Goal: Information Seeking & Learning: Learn about a topic

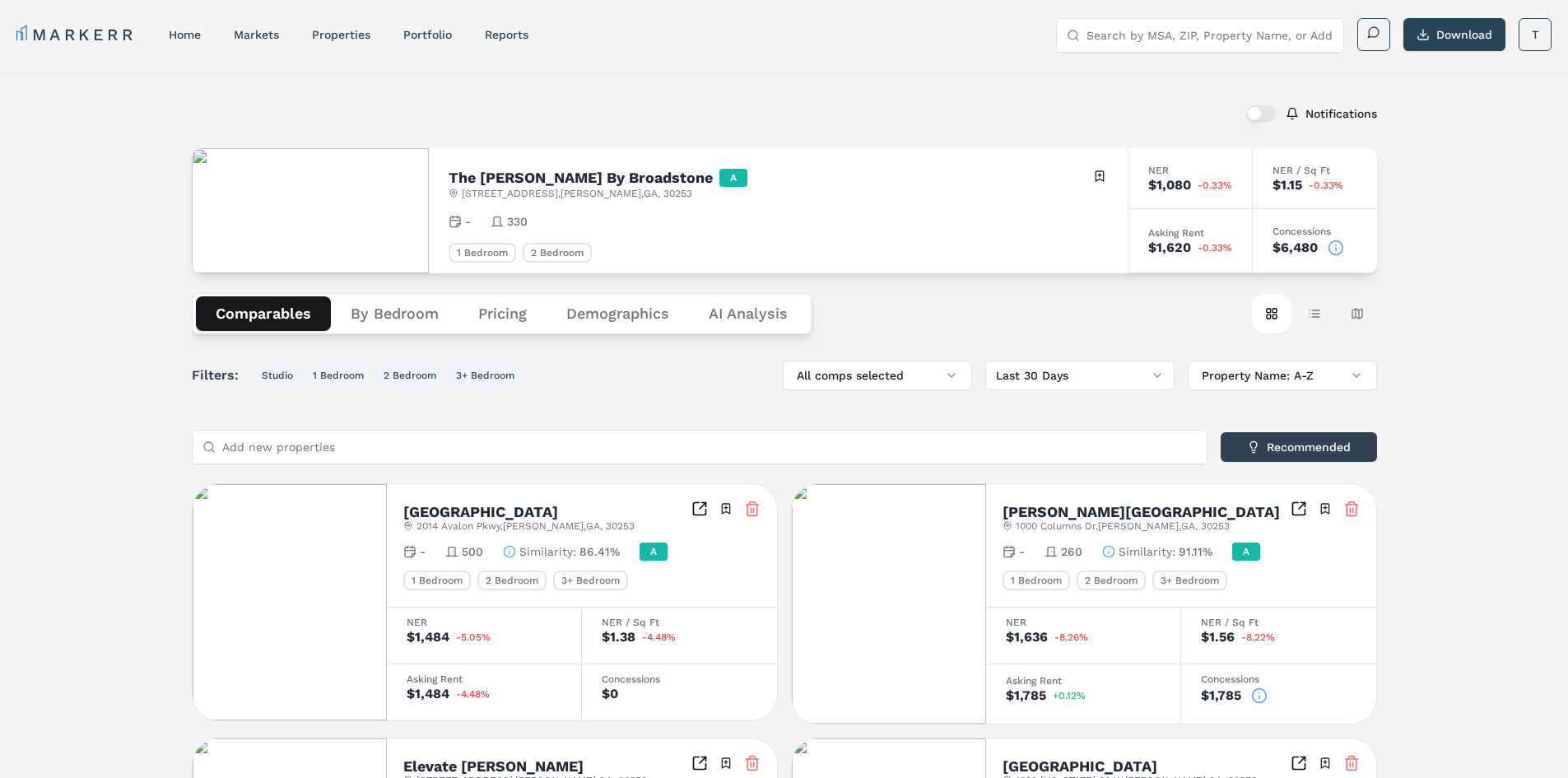
click at [83, 40] on link "MARKERR" at bounding box center [77, 34] width 120 height 23
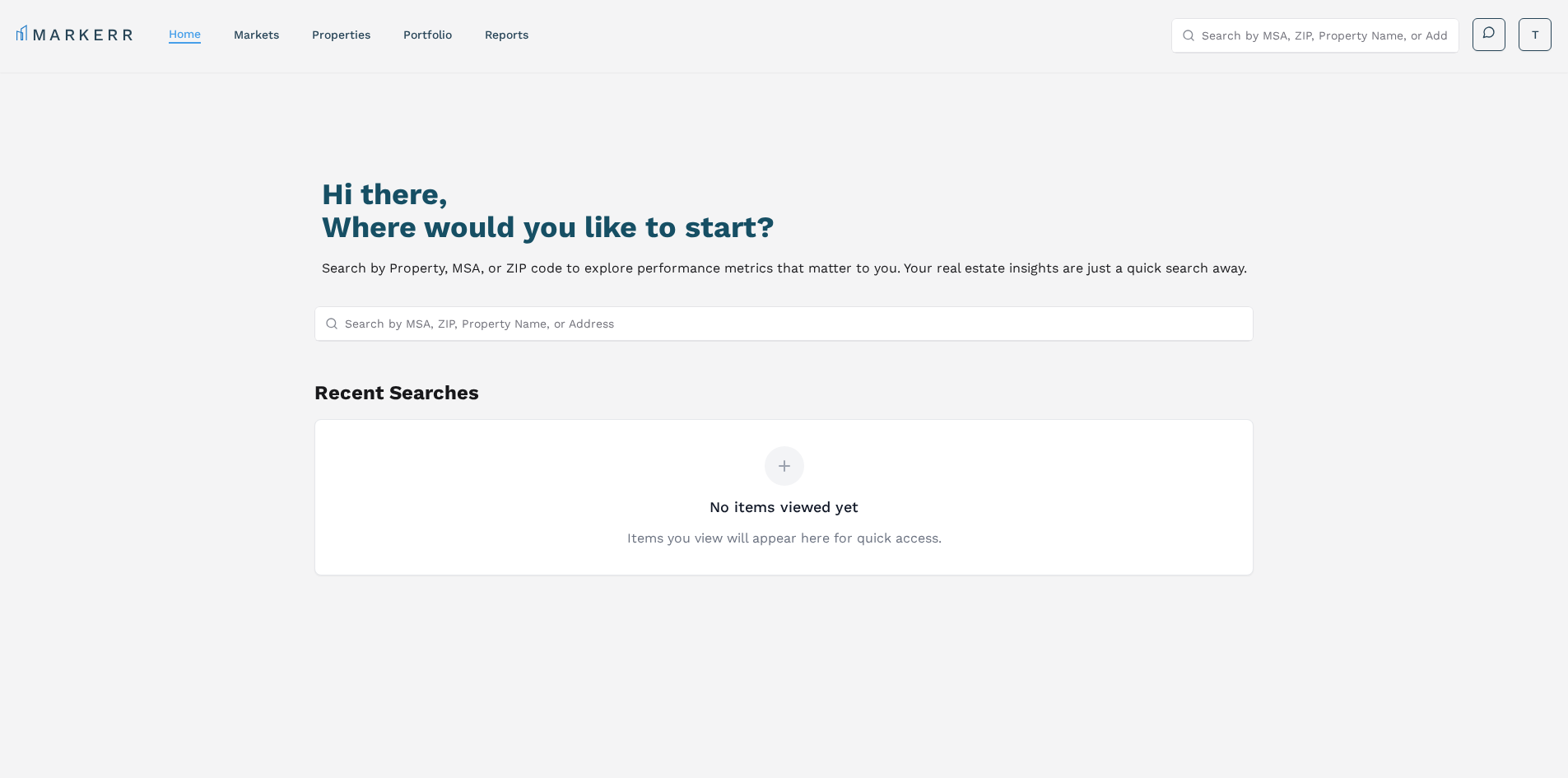
click at [478, 320] on input "Search by MSA, ZIP, Property Name, or Address" at bounding box center [794, 323] width 899 height 33
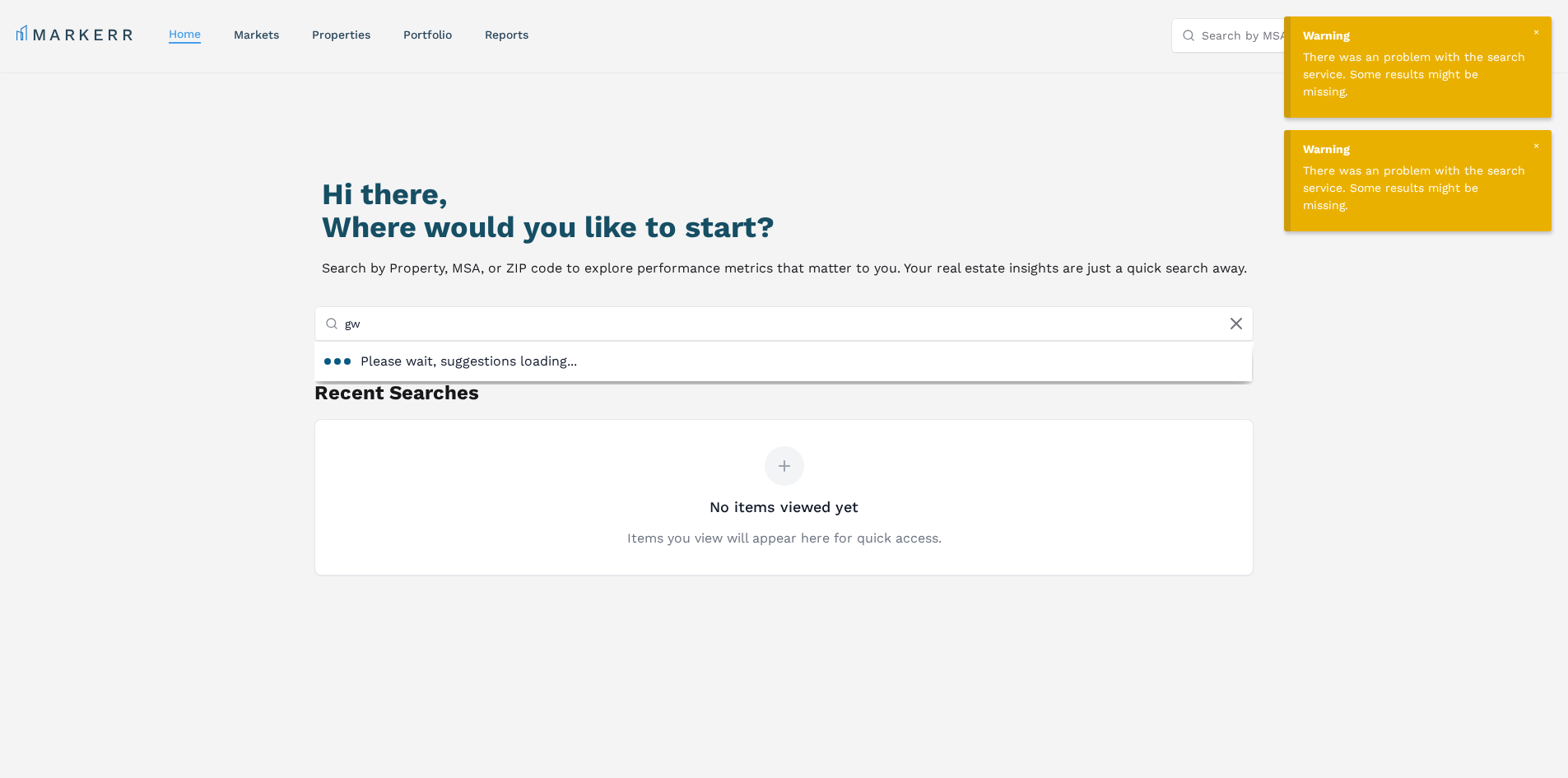
type input "g"
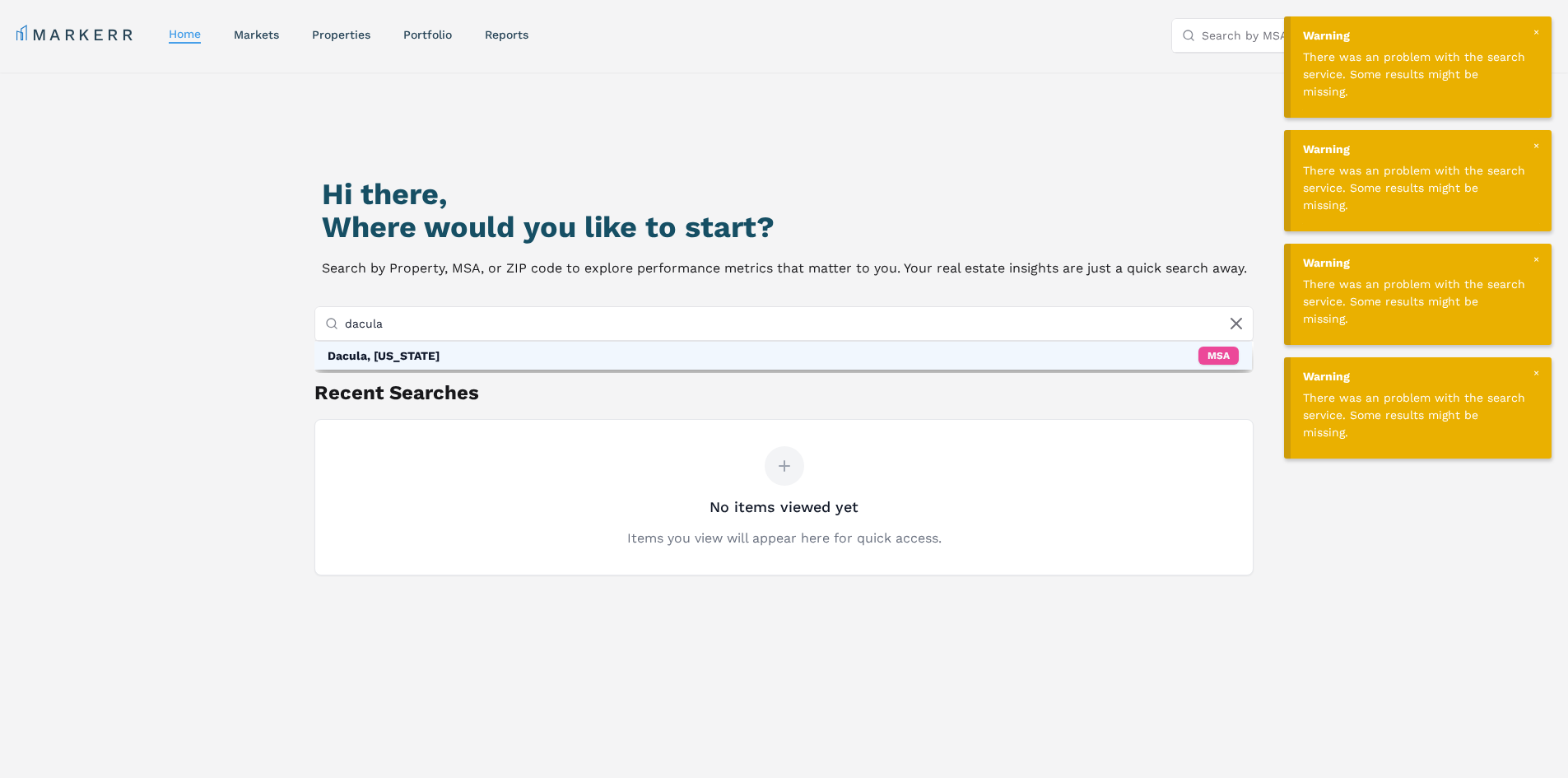
type input "dacula"
click at [378, 354] on div "Dacula, [US_STATE]" at bounding box center [384, 355] width 112 height 17
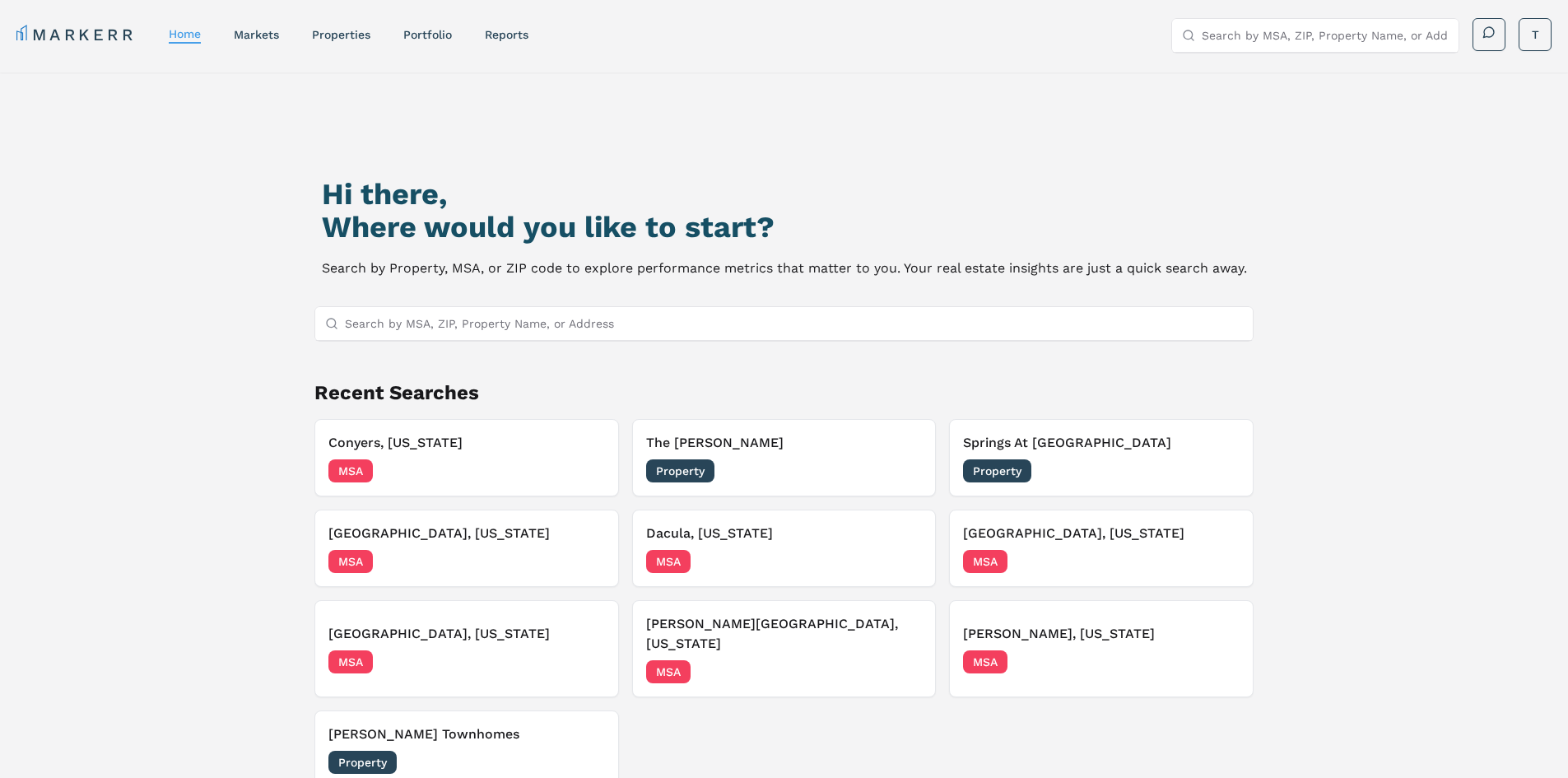
drag, startPoint x: 693, startPoint y: 442, endPoint x: 283, endPoint y: 235, distance: 459.3
click at [283, 235] on div "Hi there, Where would you like to start? Search by Property, MSA, or ZIP code t…" at bounding box center [784, 488] width 1098 height 778
click at [685, 540] on h3 "Dacula, [US_STATE]" at bounding box center [784, 534] width 276 height 20
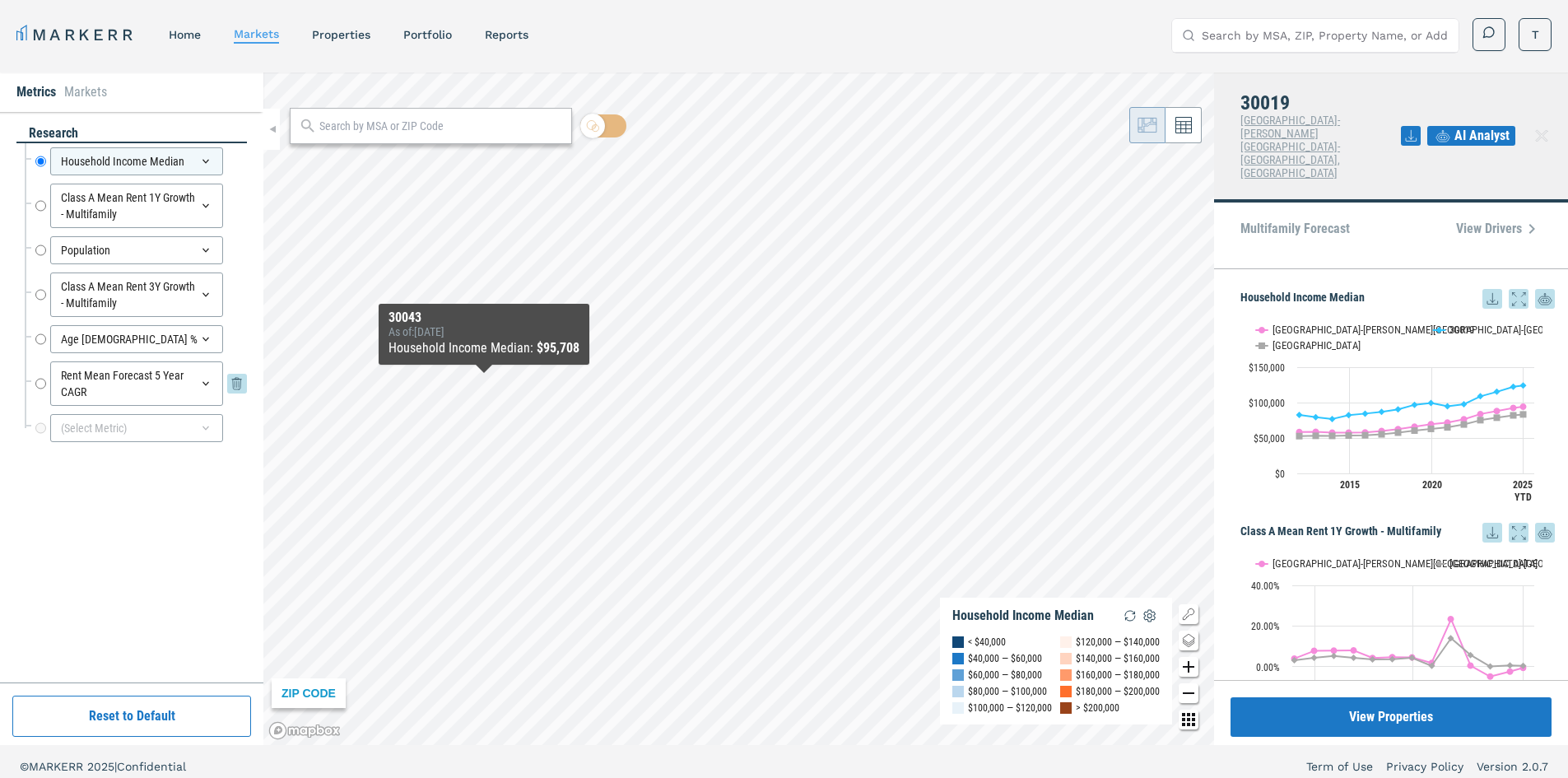
click at [37, 384] on input "Rent Mean Forecast 5 Year CAGR" at bounding box center [41, 384] width 11 height 45
radio input "false"
radio input "true"
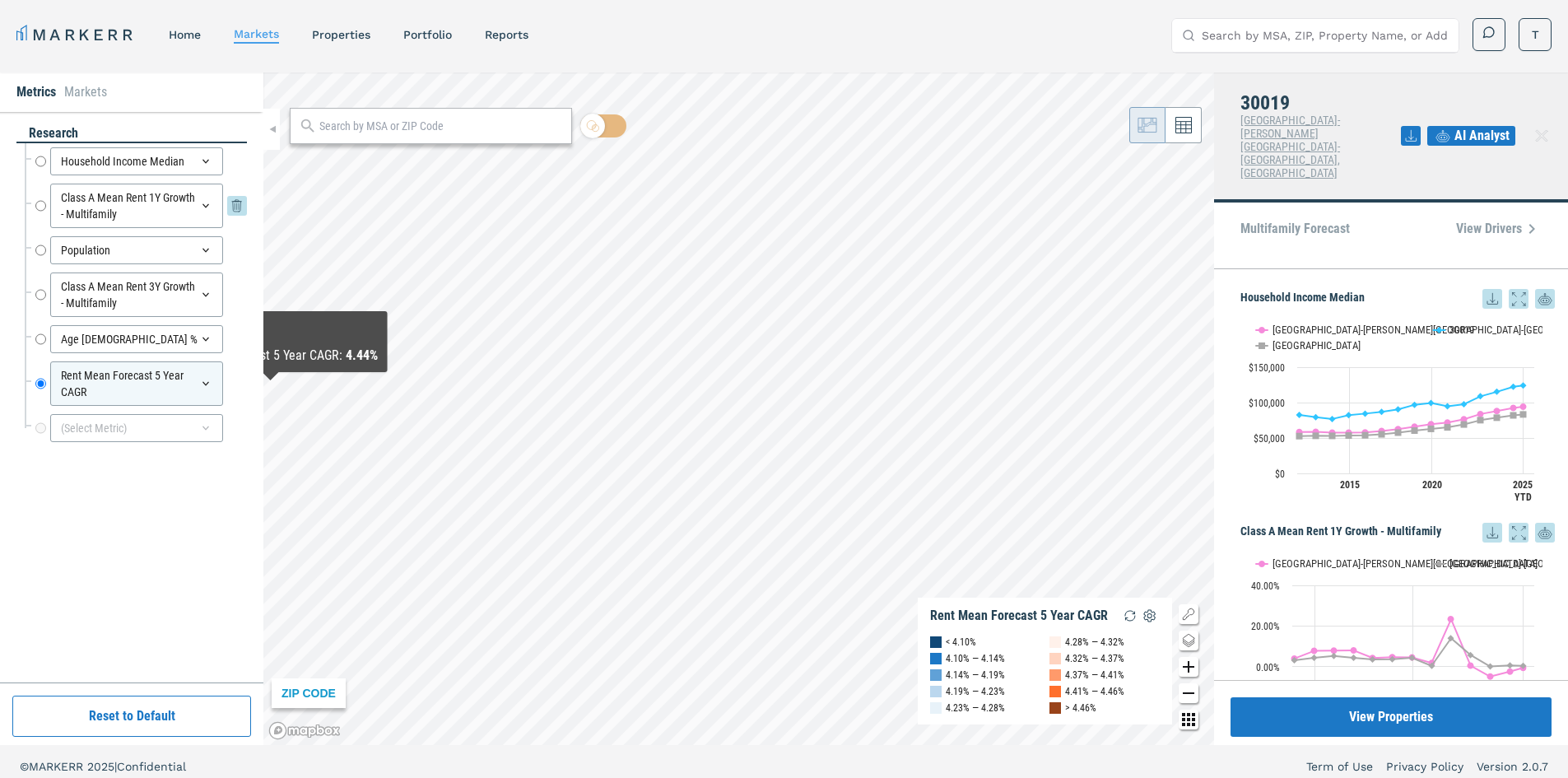
click at [40, 209] on input "Class A Mean Rent 1Y Growth - Multifamily" at bounding box center [41, 205] width 11 height 45
radio input "true"
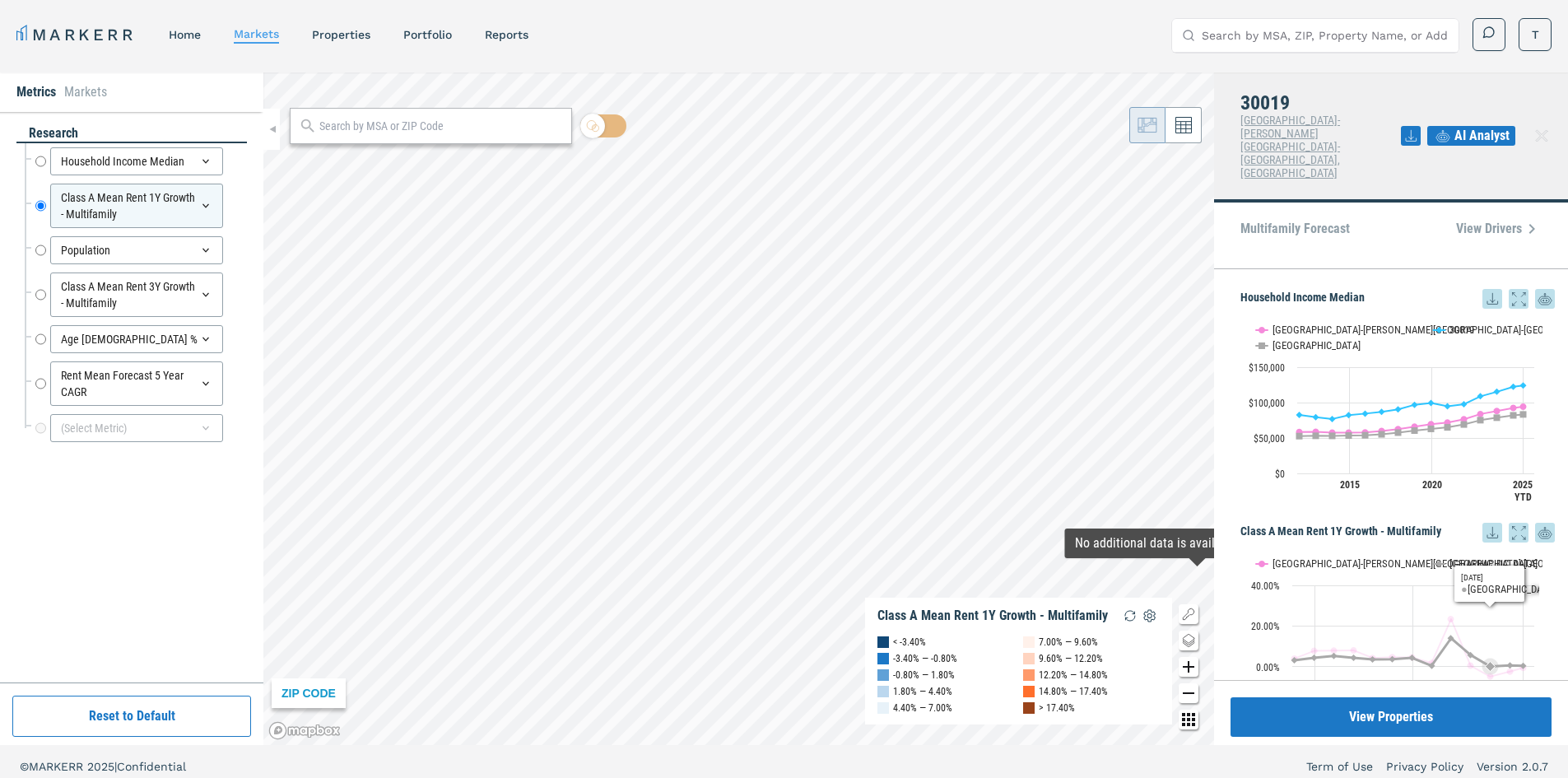
scroll to position [165, 0]
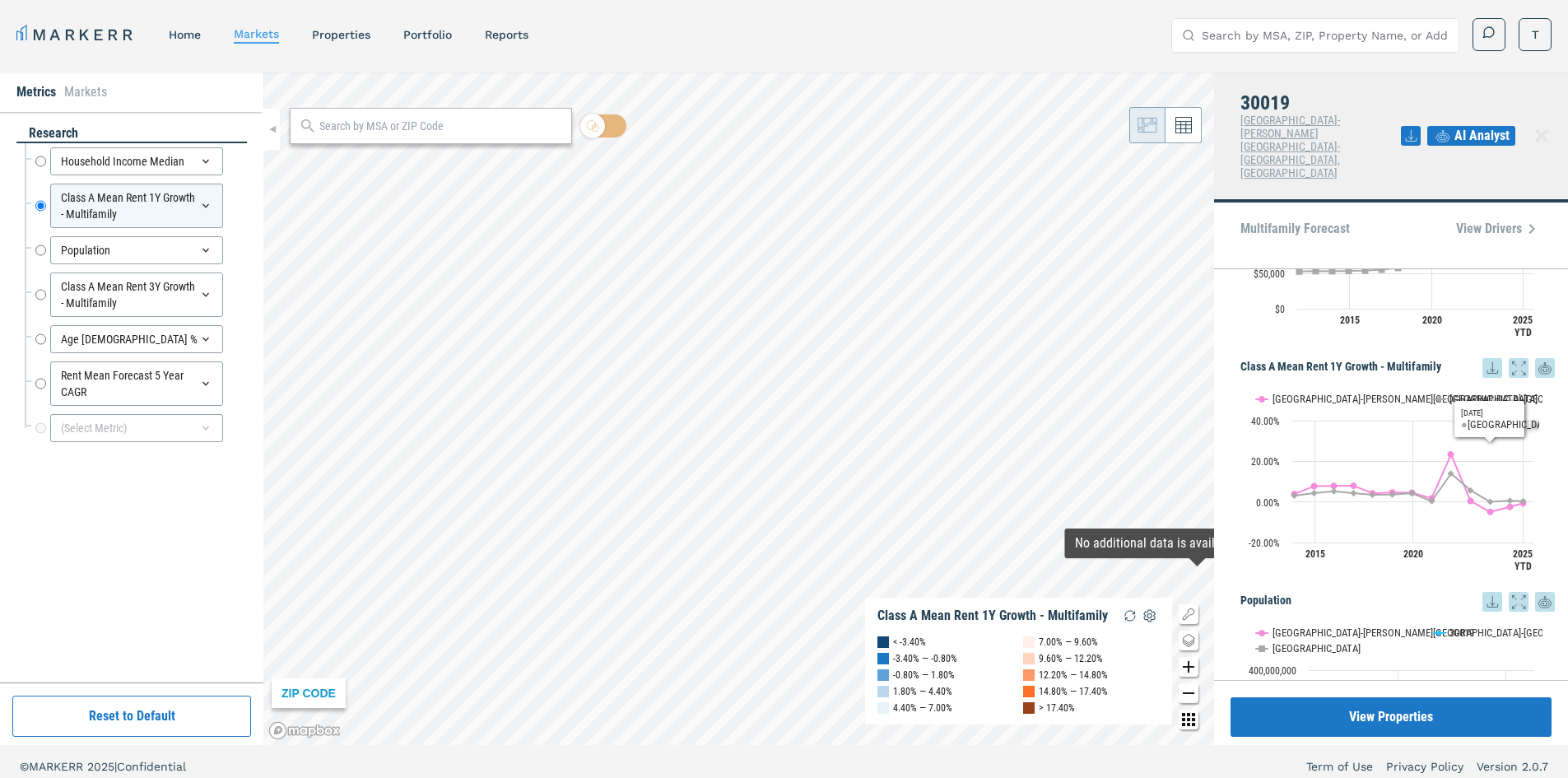
drag, startPoint x: 1511, startPoint y: 321, endPoint x: 1511, endPoint y: 393, distance: 72.0
click at [1513, 362] on icon at bounding box center [1519, 368] width 12 height 12
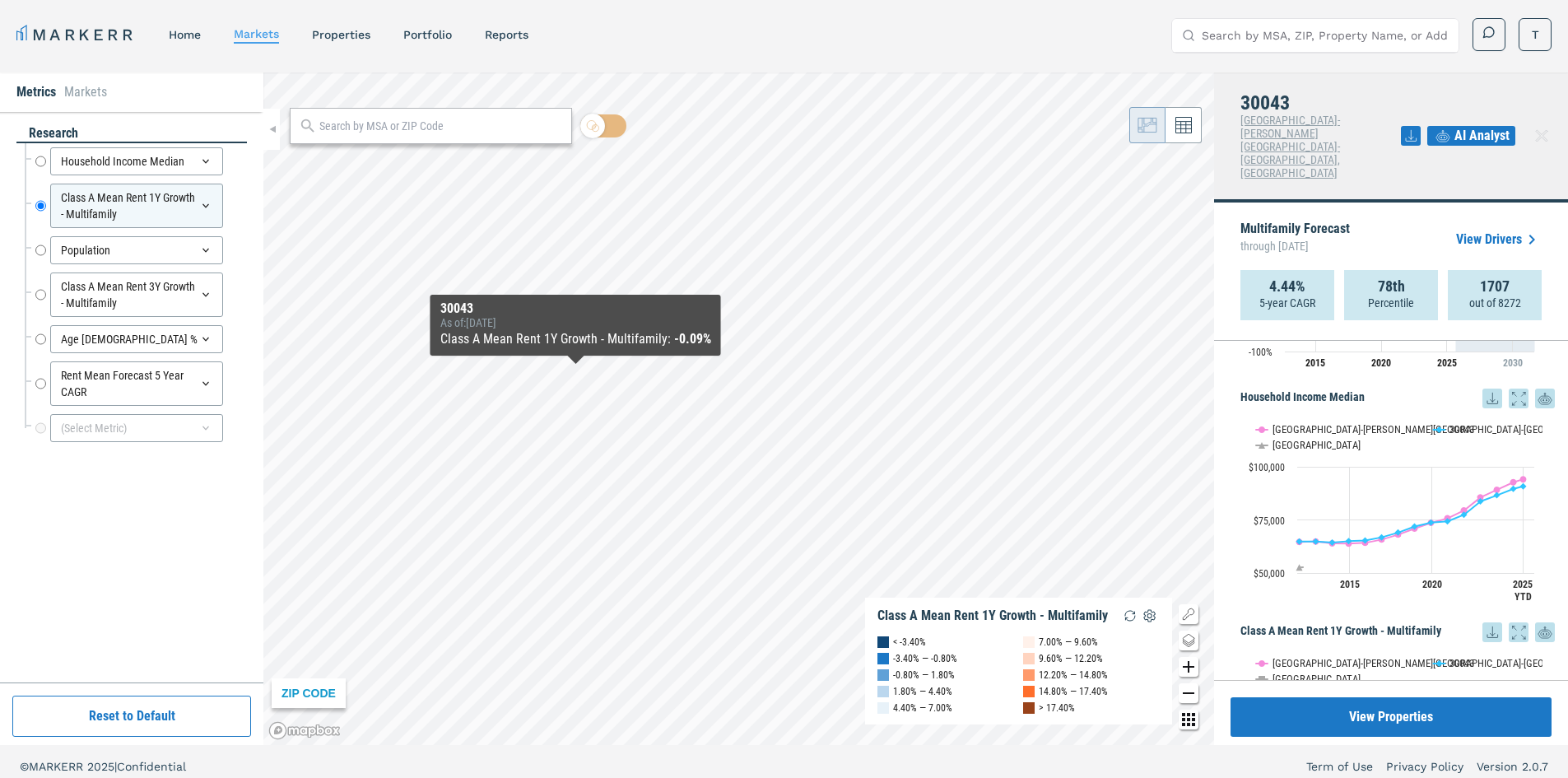
scroll to position [357, 0]
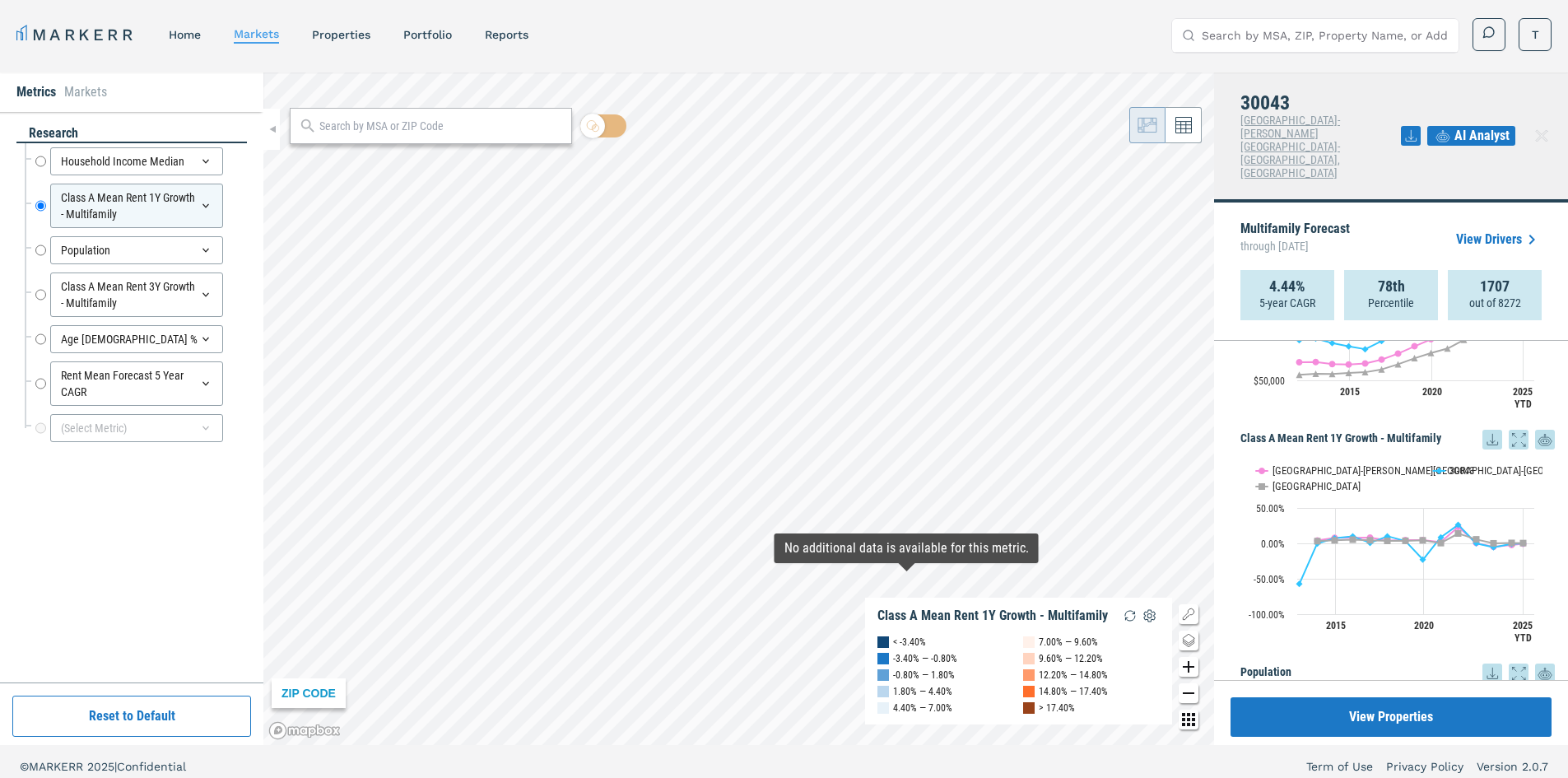
click at [1509, 430] on icon at bounding box center [1519, 440] width 20 height 20
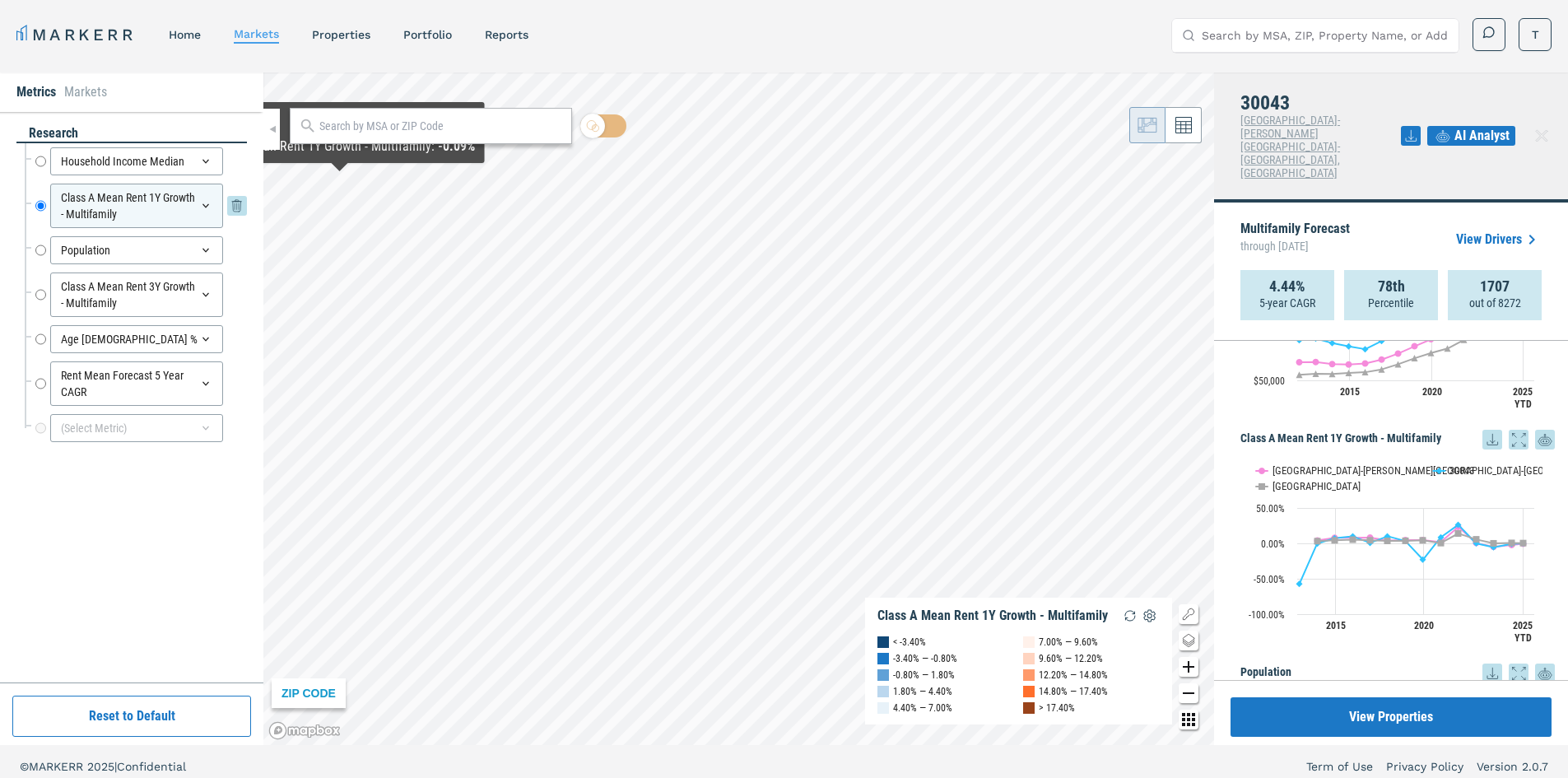
click at [205, 201] on icon at bounding box center [205, 205] width 13 height 13
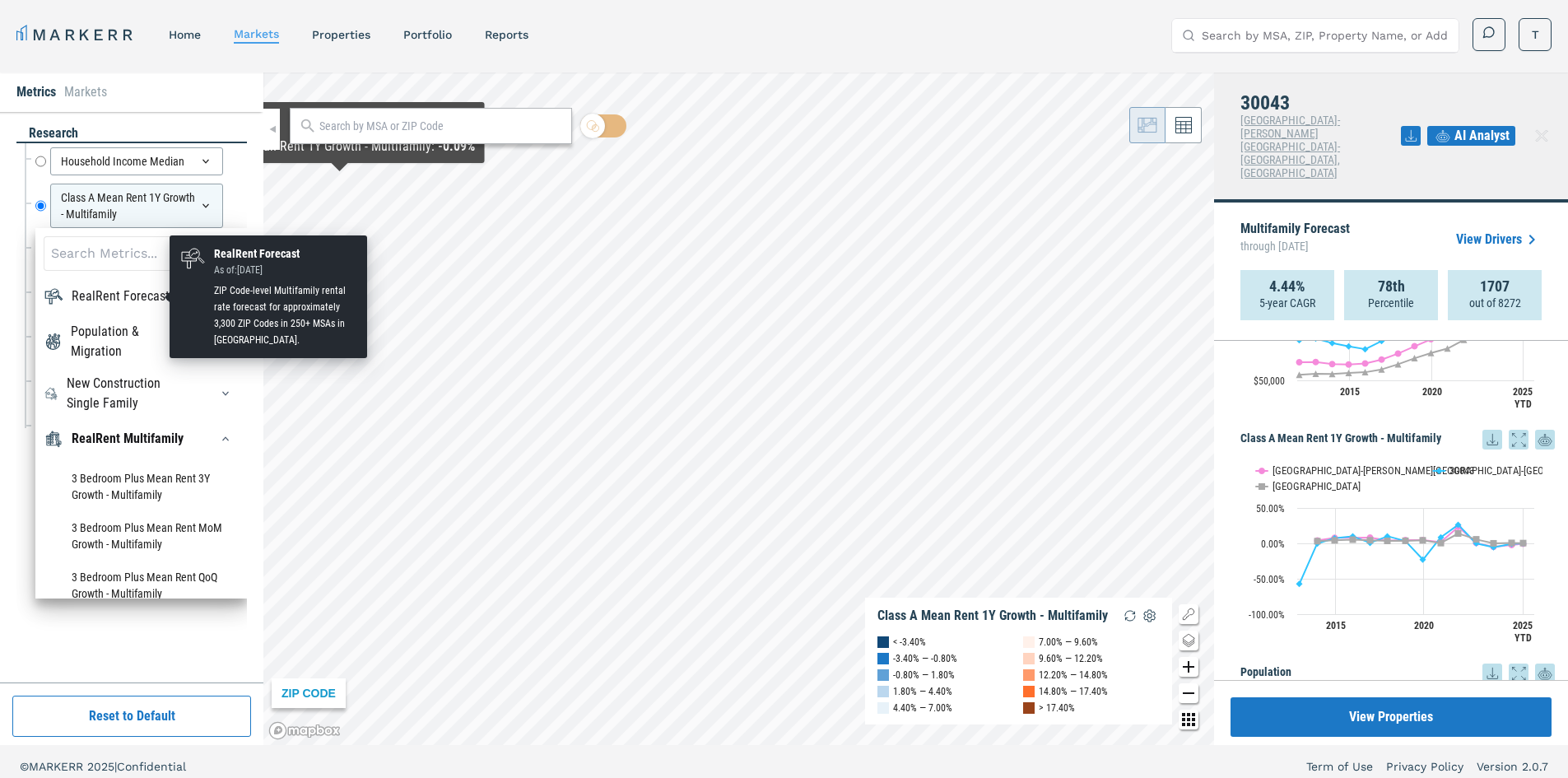
click at [127, 297] on div "RealRent Forecast" at bounding box center [121, 296] width 98 height 20
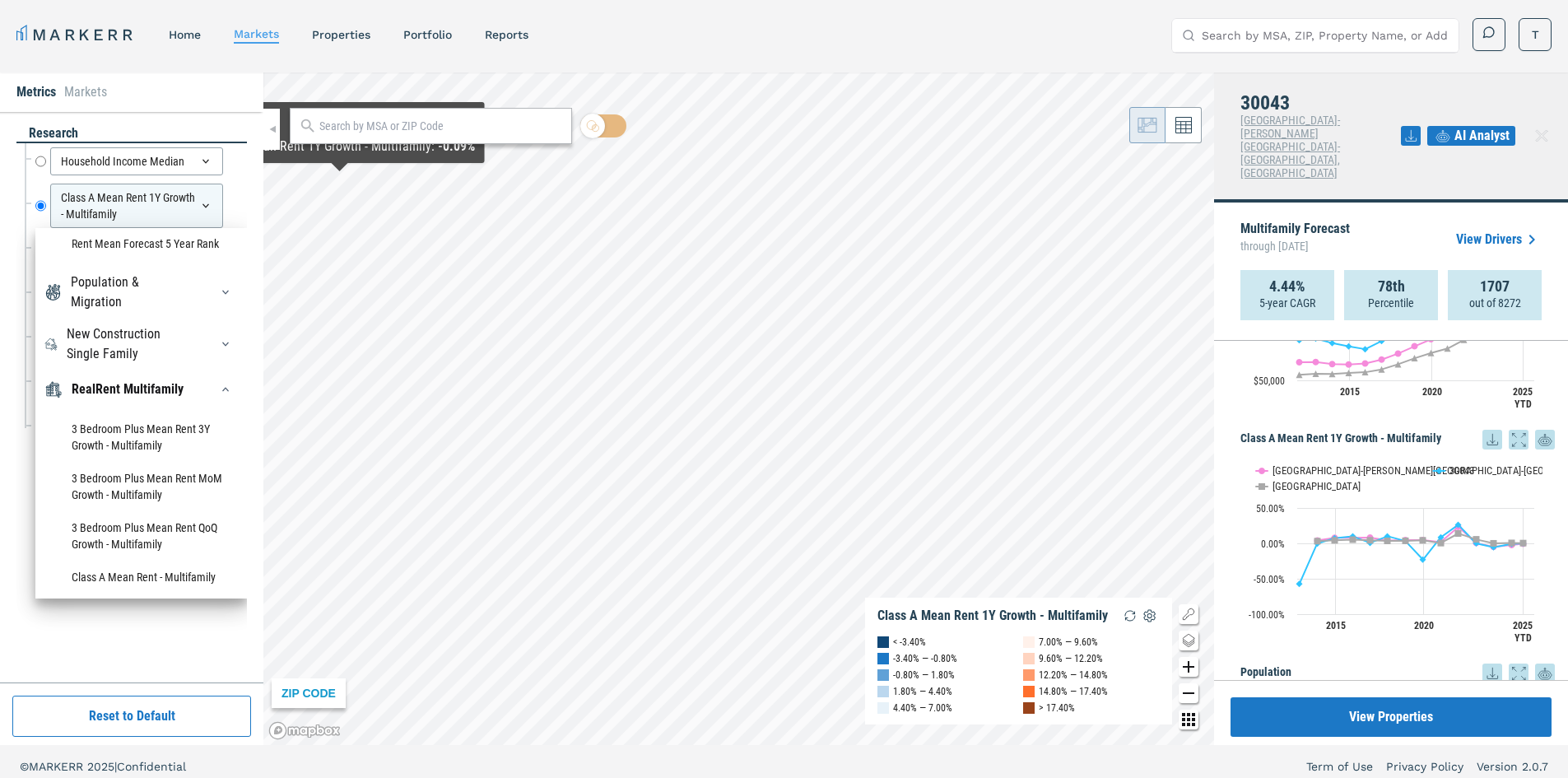
scroll to position [59, 0]
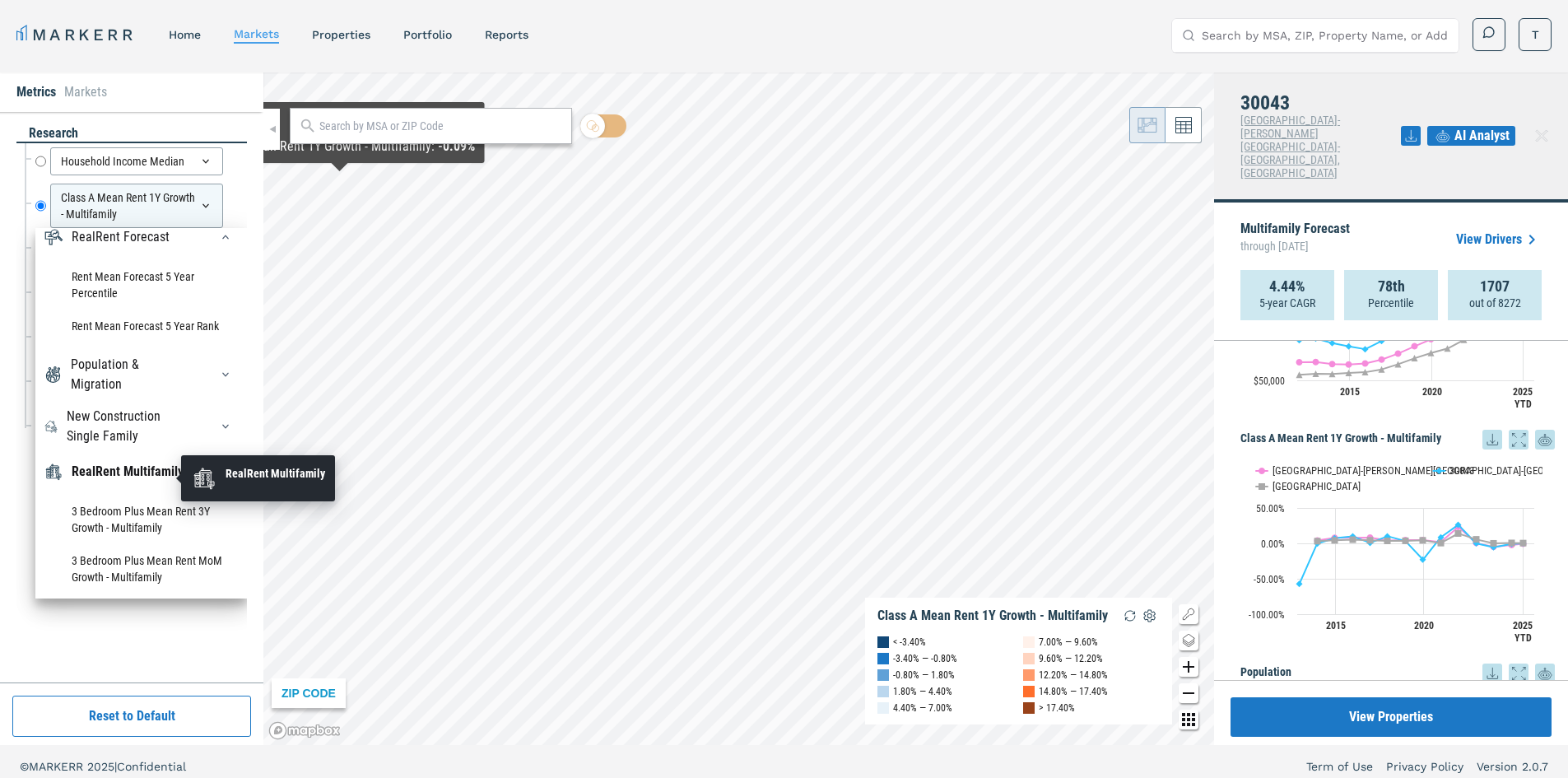
click at [123, 480] on div "RealRent Multifamily" at bounding box center [128, 472] width 112 height 20
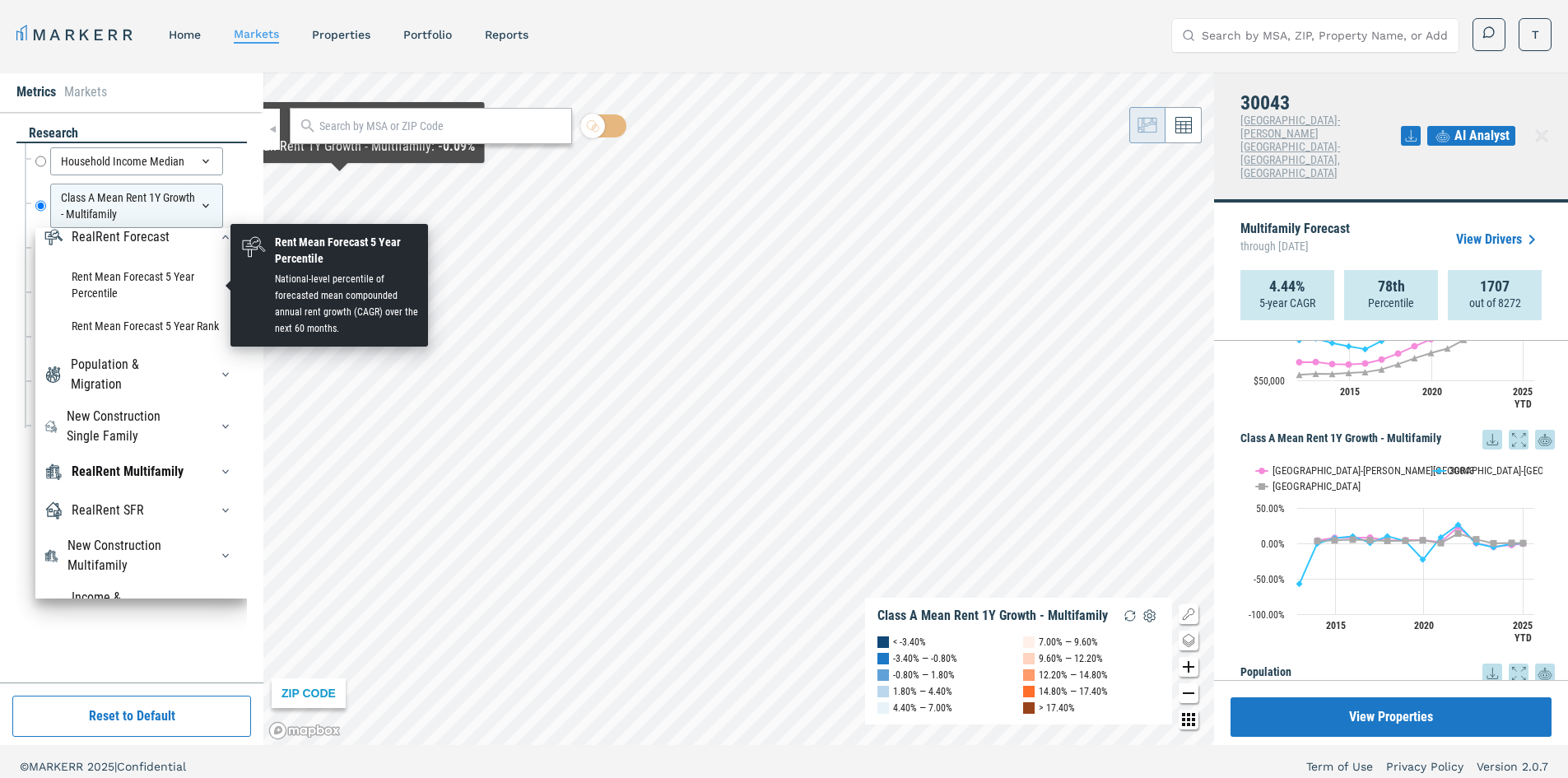
click at [130, 272] on li "Rent Mean Forecast 5 Year Percentile" at bounding box center [142, 285] width 195 height 50
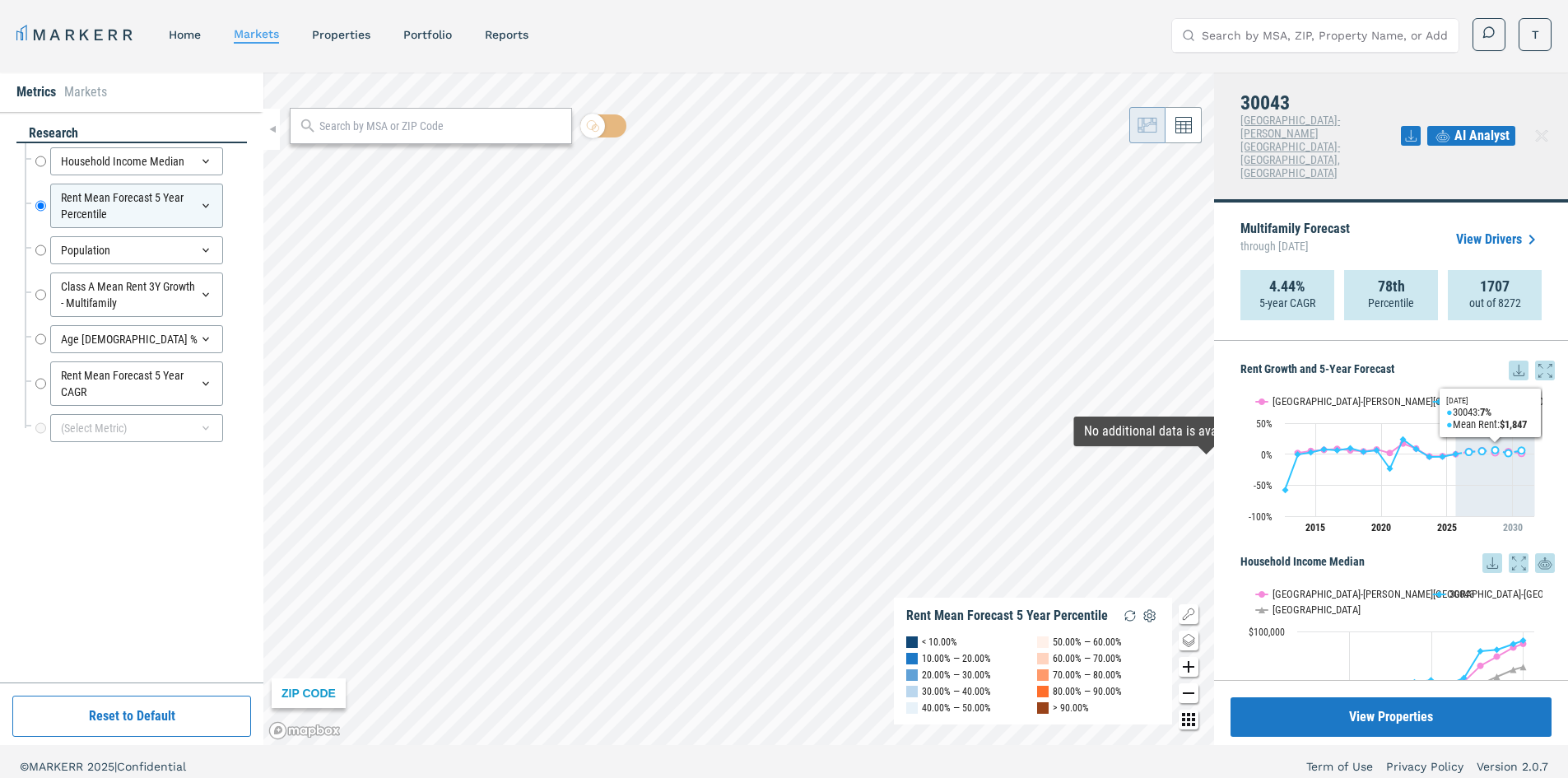
click at [1538, 361] on icon at bounding box center [1545, 371] width 20 height 20
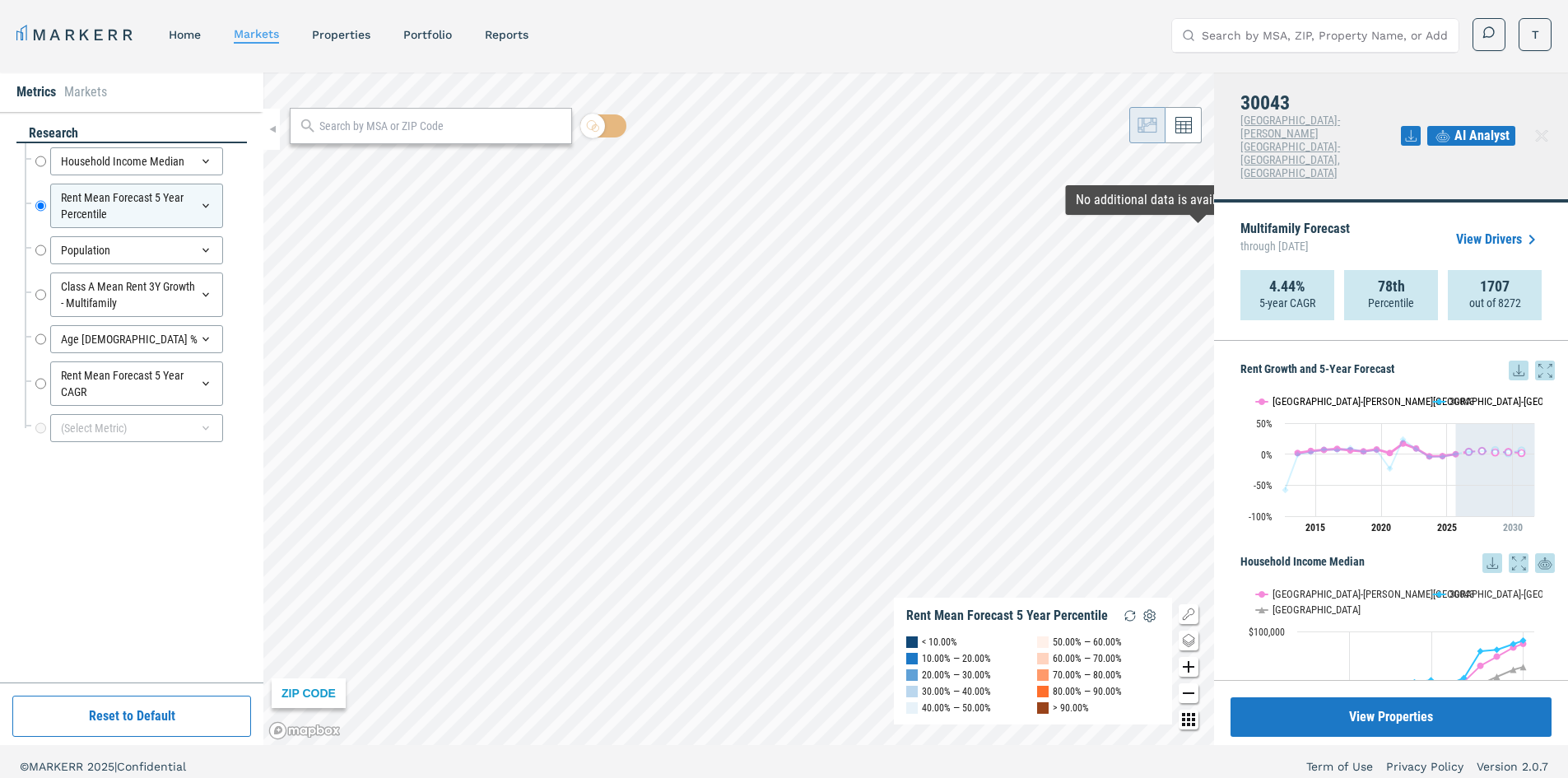
click at [1268, 395] on button "Show Atlanta-Sandy Springs-Roswell, GA" at bounding box center [1336, 401] width 159 height 12
